Goal: Contribute content

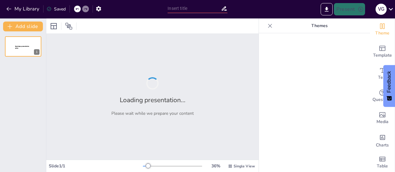
type input "Caldia Ceramica: Pioneering Excellence in Porcelain Tile Manufacturing"
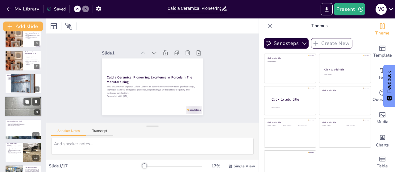
scroll to position [154, 0]
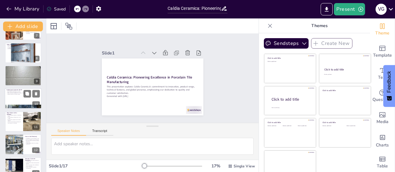
drag, startPoint x: 16, startPoint y: 97, endPoint x: 20, endPoint y: 96, distance: 3.8
click at [16, 97] on div at bounding box center [23, 98] width 37 height 21
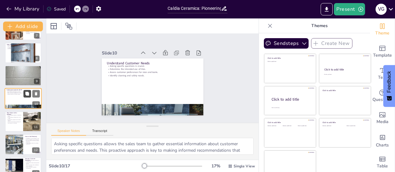
scroll to position [151, 0]
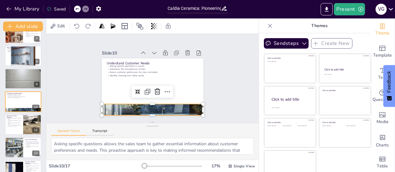
click at [126, 103] on div at bounding box center [120, 78] width 101 height 101
click at [134, 86] on div at bounding box center [136, 90] width 11 height 11
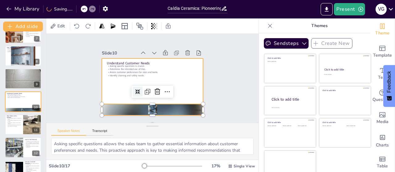
click at [109, 88] on div at bounding box center [151, 86] width 107 height 67
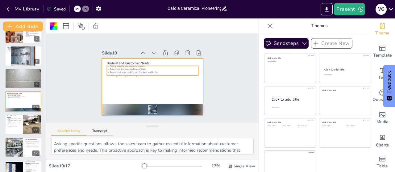
click at [139, 74] on div "Understand Customer Needs Asking specific questions is crucial. Determine the i…" at bounding box center [151, 86] width 107 height 67
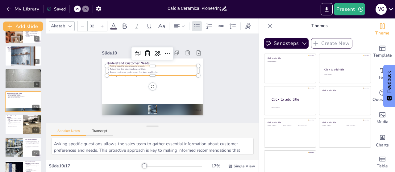
click at [117, 67] on p "Determine the intended use of tiles." at bounding box center [154, 69] width 90 height 22
click at [117, 67] on p "Determine the intended use of tiles." at bounding box center [153, 69] width 91 height 13
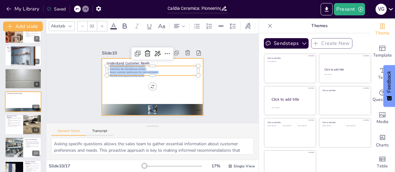
drag, startPoint x: 102, startPoint y: 65, endPoint x: 138, endPoint y: 80, distance: 38.8
click at [138, 80] on div "Understand Customer Needs Asking specific questions is crucial. Determine the i…" at bounding box center [151, 86] width 107 height 67
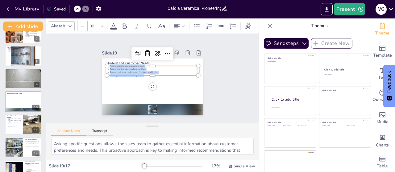
copy div "Asking specific questions is crucial. Determine the intended use of tiles. Asse…"
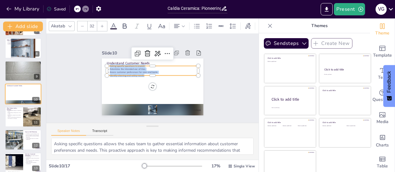
scroll to position [182, 0]
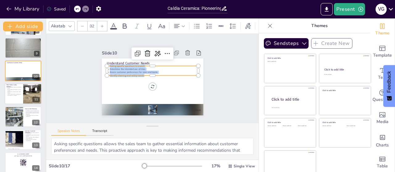
click at [17, 83] on div "Caldia Ceramica: Pioneering Excellence in Porcelain Tile Manufacturing This pre…" at bounding box center [23, 47] width 46 height 387
click at [15, 85] on p "What Makes Caldia Different" at bounding box center [14, 85] width 14 height 3
type textarea "Offering global quality at competitive prices positions us favorably in the mar…"
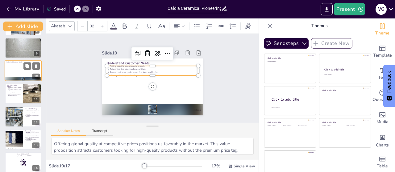
scroll to position [174, 0]
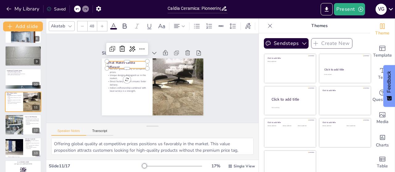
click at [99, 60] on div "What Makes Caldia Different We offer global quality at competitive prices. Uniq…" at bounding box center [151, 86] width 107 height 67
click at [113, 64] on p "What Makes Caldia Different" at bounding box center [128, 63] width 41 height 14
click at [113, 64] on p "What Makes Caldia Different" at bounding box center [128, 62] width 41 height 14
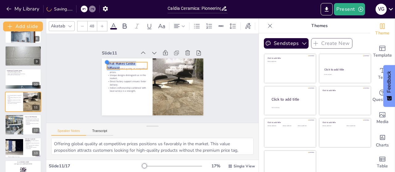
click at [106, 60] on div at bounding box center [109, 58] width 6 height 6
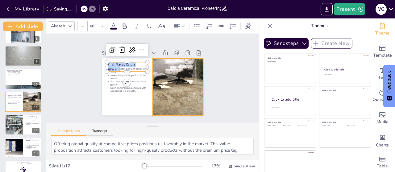
copy p "What Makes Caldia Different"
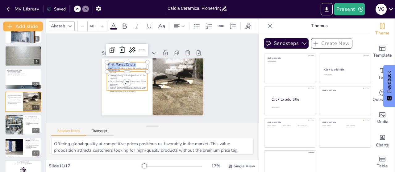
click at [107, 77] on p "Unique designs distinguish us in the market." at bounding box center [127, 74] width 41 height 10
type input "32"
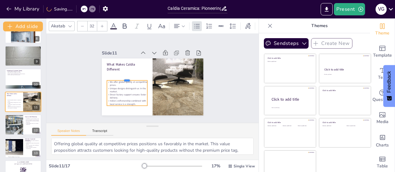
drag, startPoint x: 119, startPoint y: 67, endPoint x: 120, endPoint y: 78, distance: 11.1
click at [120, 78] on div at bounding box center [127, 75] width 41 height 9
click at [106, 79] on p "We offer global quality at competitive prices." at bounding box center [126, 81] width 41 height 10
click at [134, 75] on p "We offer global quality at competitive prices." at bounding box center [141, 54] width 14 height 41
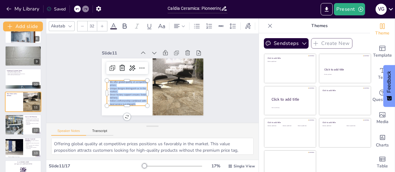
drag, startPoint x: 102, startPoint y: 79, endPoint x: 133, endPoint y: 98, distance: 36.0
click at [133, 98] on div "We offer global quality at competitive prices. Unique designs distinguish us in…" at bounding box center [124, 87] width 45 height 33
copy div "We offer global quality at competitive prices. Unique designs distinguish us in…"
click at [16, 123] on div at bounding box center [14, 124] width 44 height 21
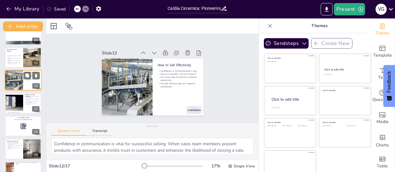
scroll to position [228, 0]
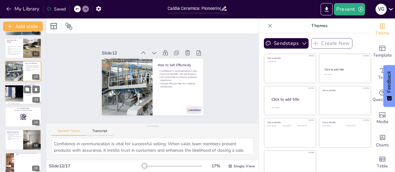
click at [19, 95] on div at bounding box center [13, 94] width 47 height 21
type textarea "Addressing frequently asked questions is essential for building trust with cust…"
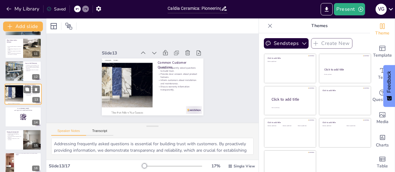
scroll to position [220, 0]
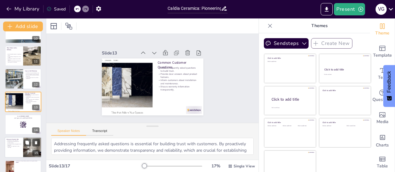
click at [18, 119] on div at bounding box center [23, 125] width 36 height 20
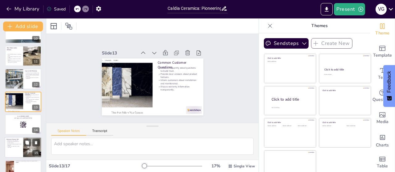
scroll to position [243, 0]
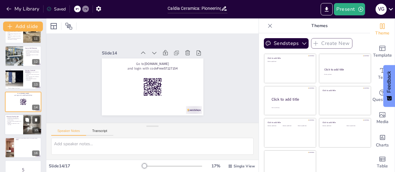
click at [6, 127] on div at bounding box center [23, 125] width 37 height 21
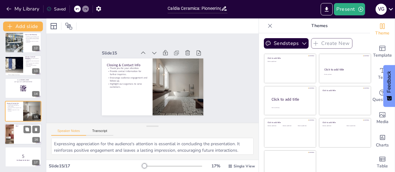
scroll to position [6, 0]
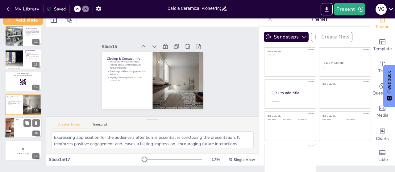
click at [12, 125] on div at bounding box center [9, 127] width 24 height 21
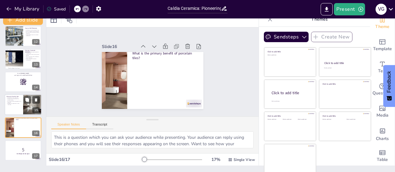
click at [14, 96] on p "Closing & Contact Info" at bounding box center [13, 97] width 15 height 2
type textarea "Expressing appreciation for the audience's attention is essential in concluding…"
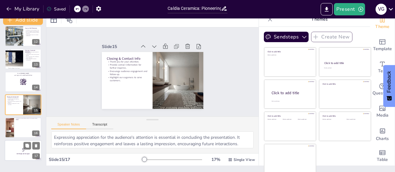
click at [19, 147] on p "5" at bounding box center [22, 150] width 33 height 7
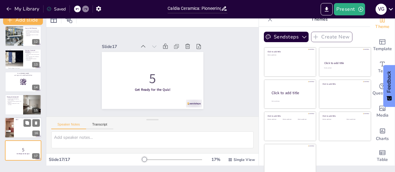
click at [22, 121] on ul at bounding box center [28, 129] width 28 height 18
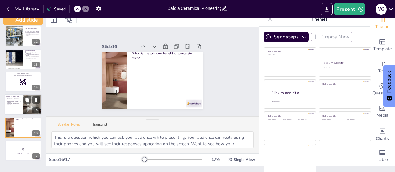
click at [5, 101] on div "Closing & Contact Info Thank you for your attention. Provide contact informatio…" at bounding box center [23, 105] width 37 height 21
type textarea "Expressing appreciation for the audience's attention is essential in concluding…"
